Goal: Navigation & Orientation: Find specific page/section

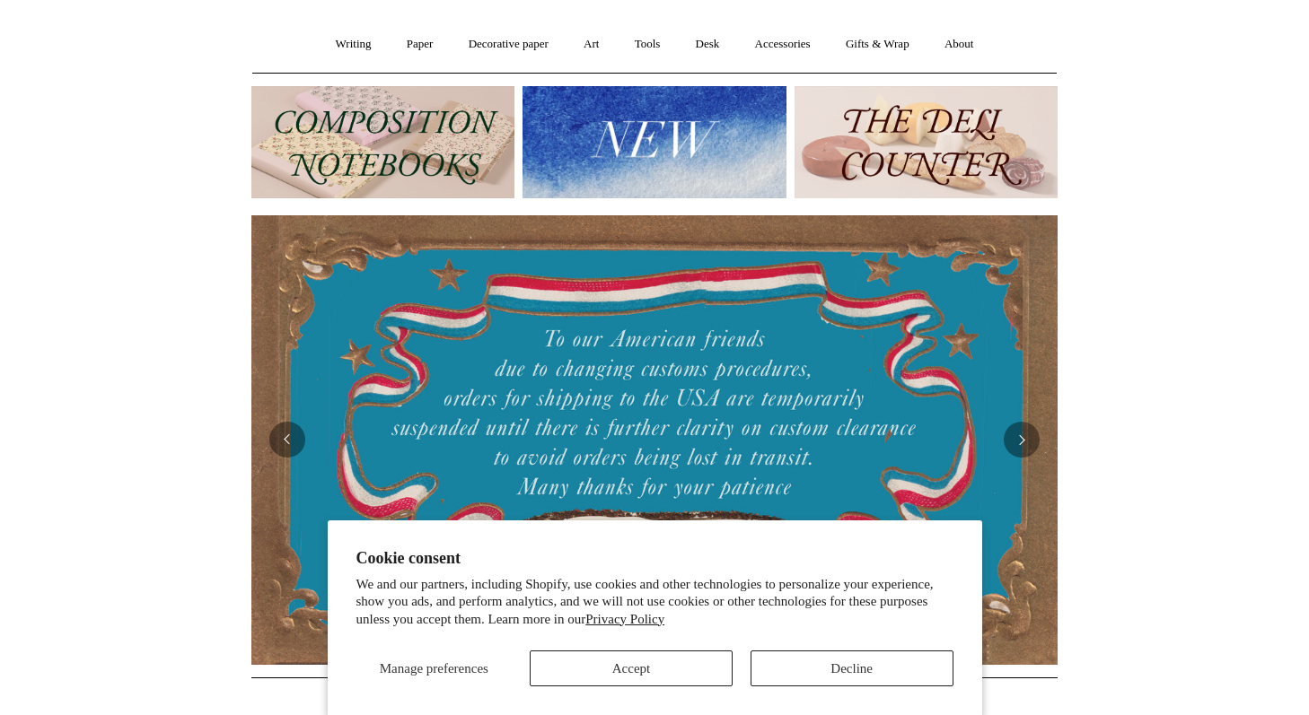
scroll to position [143, 0]
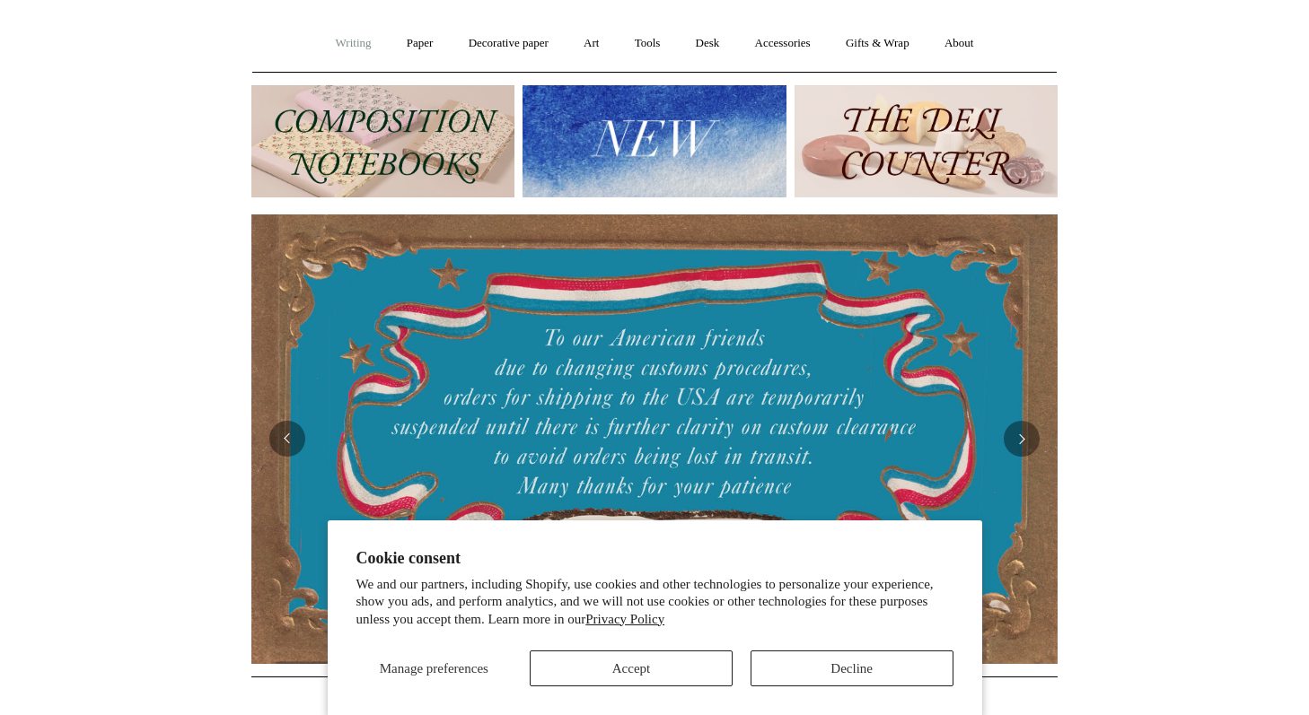
click at [321, 41] on link "Writing +" at bounding box center [354, 44] width 68 height 48
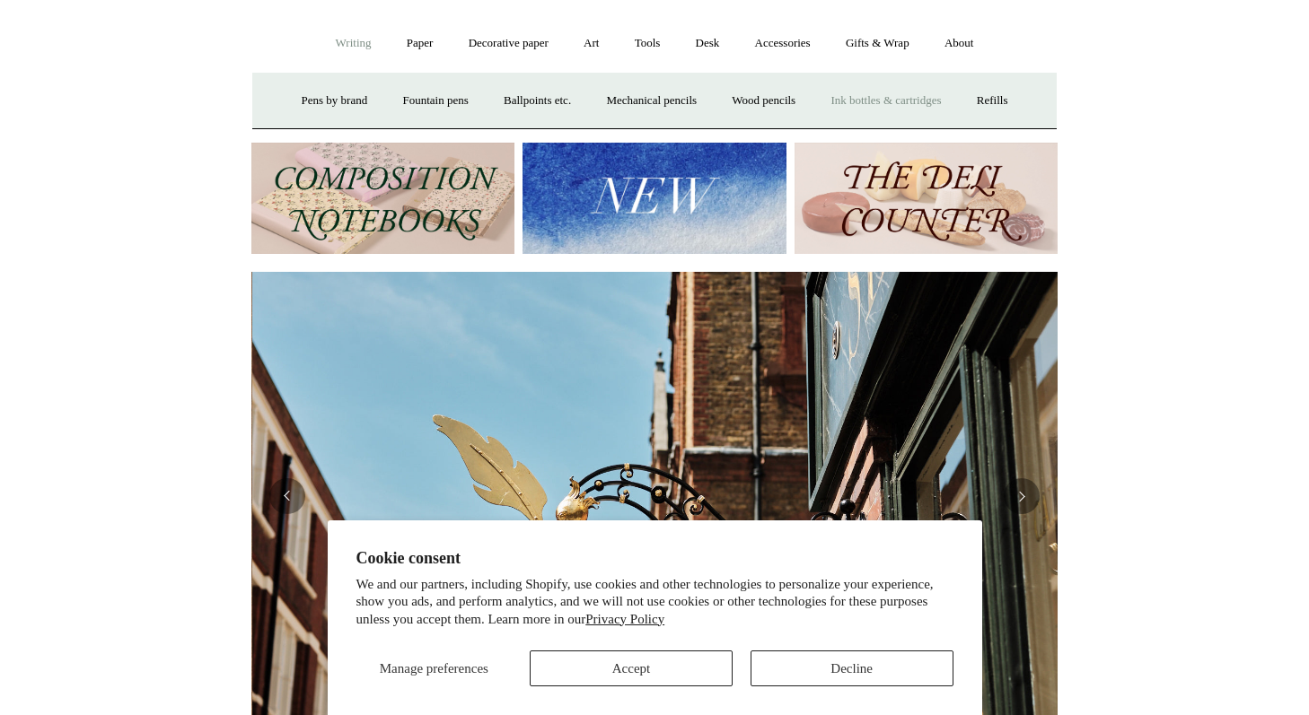
scroll to position [0, 806]
click at [404, 39] on link "Paper +" at bounding box center [420, 44] width 59 height 48
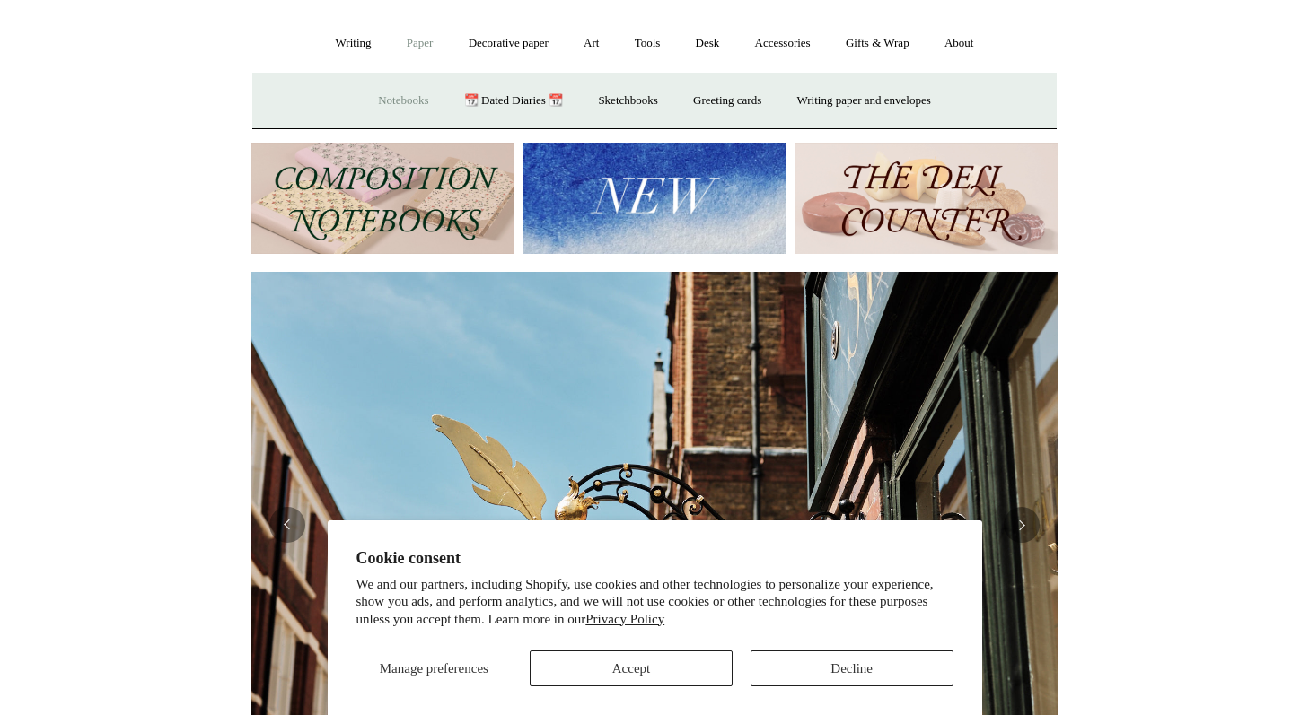
click at [392, 104] on link "Notebooks +" at bounding box center [403, 101] width 83 height 48
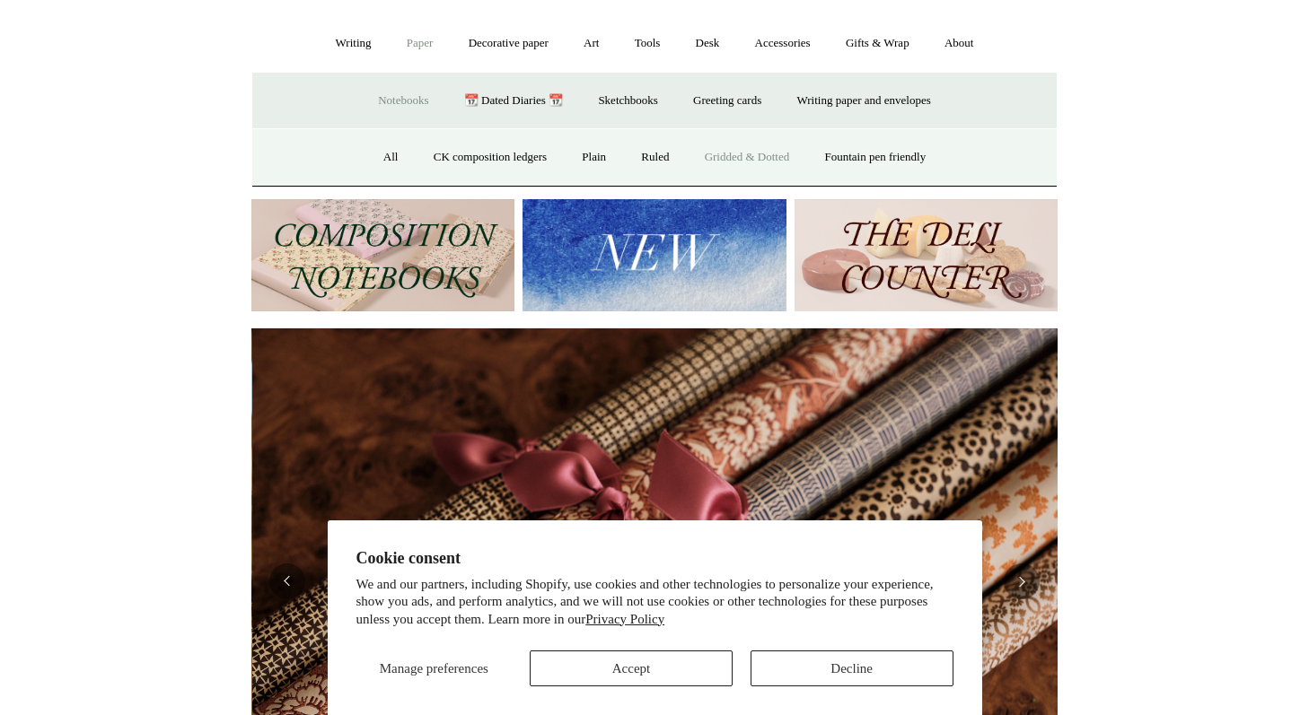
scroll to position [0, 1612]
click at [651, 162] on link "Ruled" at bounding box center [655, 158] width 60 height 48
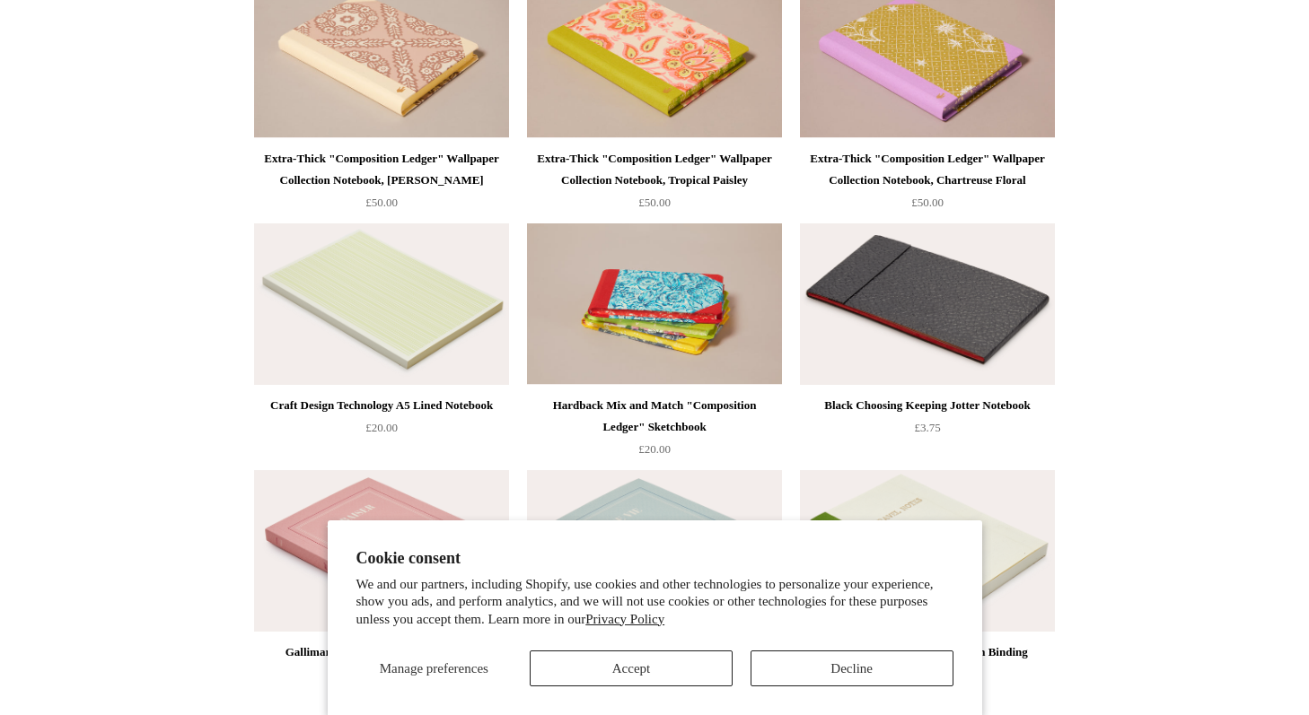
scroll to position [2730, 0]
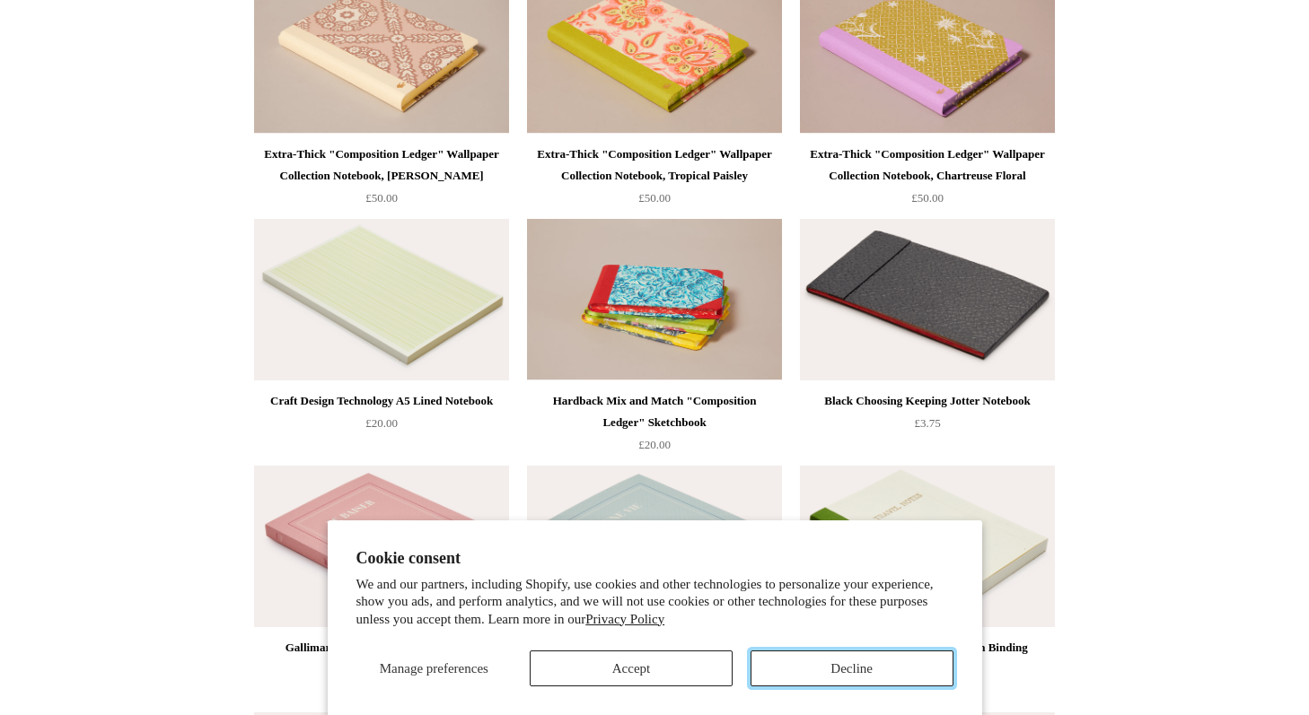
click at [773, 667] on button "Decline" at bounding box center [851, 669] width 203 height 36
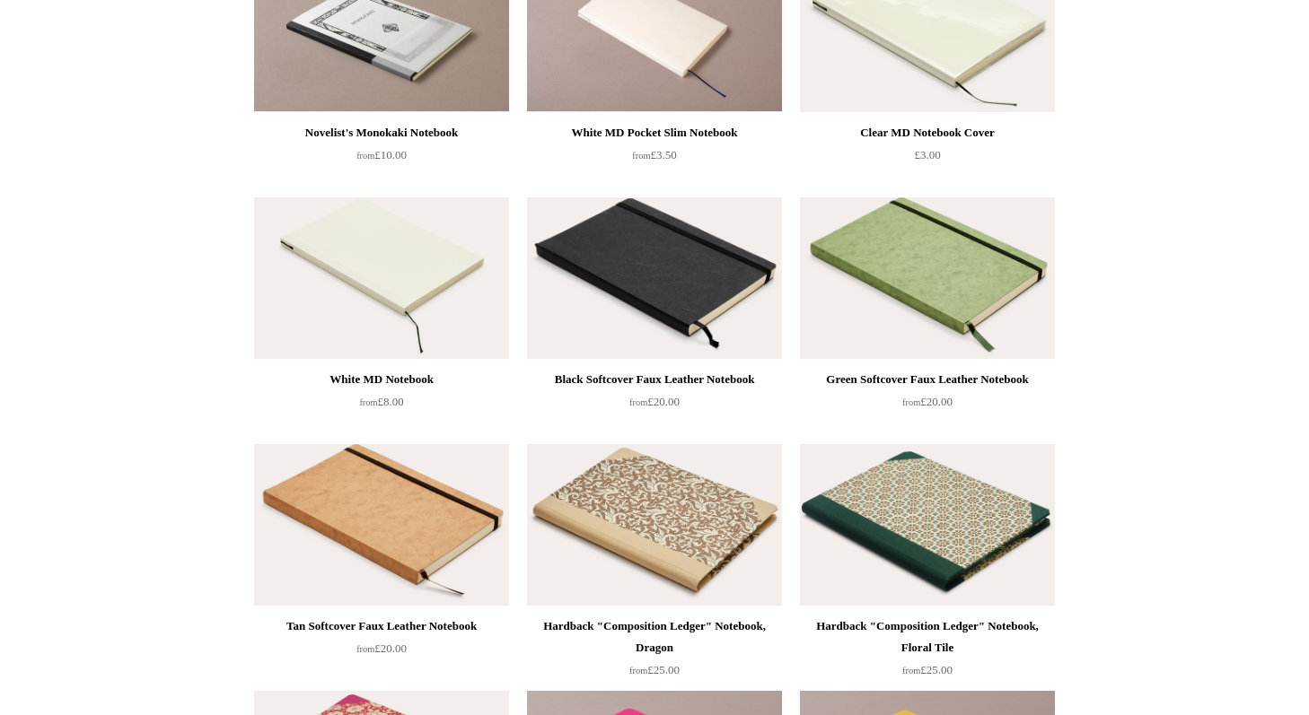
scroll to position [785, 0]
